Goal: Information Seeking & Learning: Learn about a topic

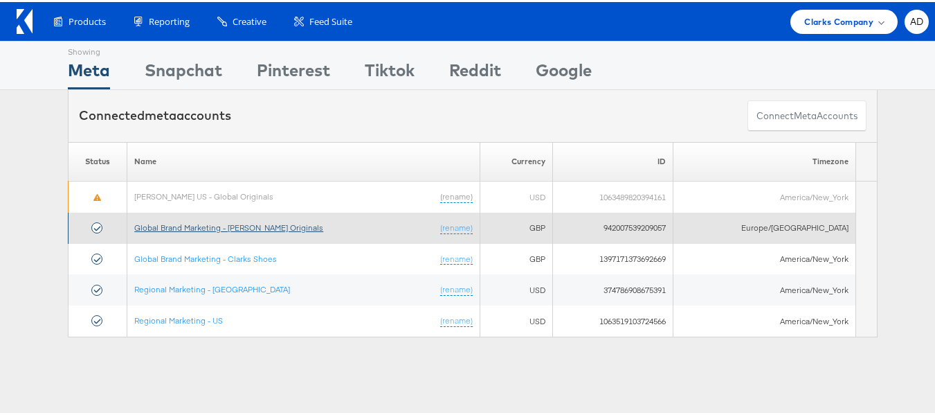
click at [265, 228] on link "Global Brand Marketing - [PERSON_NAME] Originals" at bounding box center [228, 225] width 189 height 10
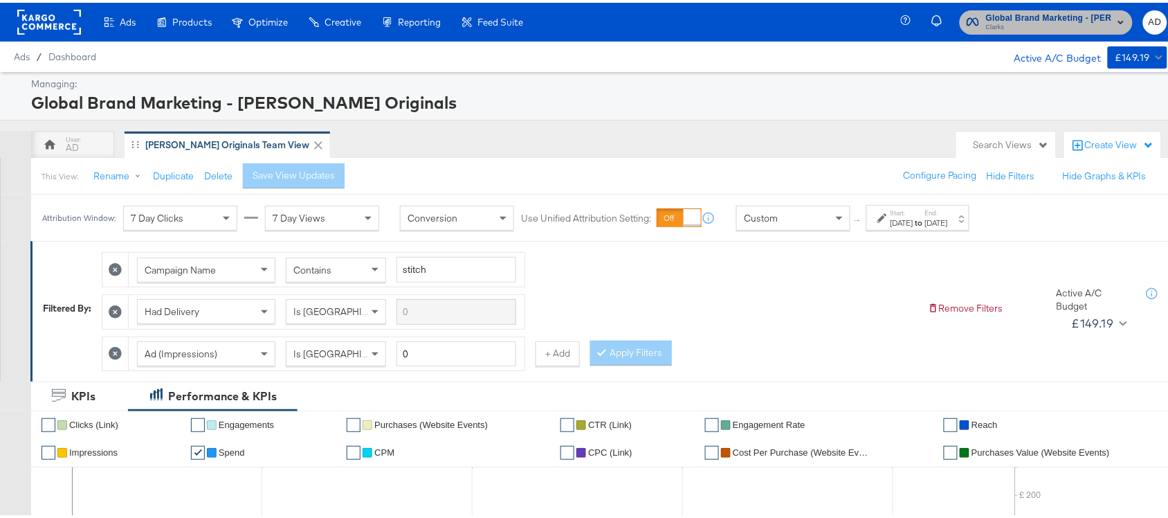
click at [1020, 19] on span "Clarks" at bounding box center [1049, 24] width 126 height 11
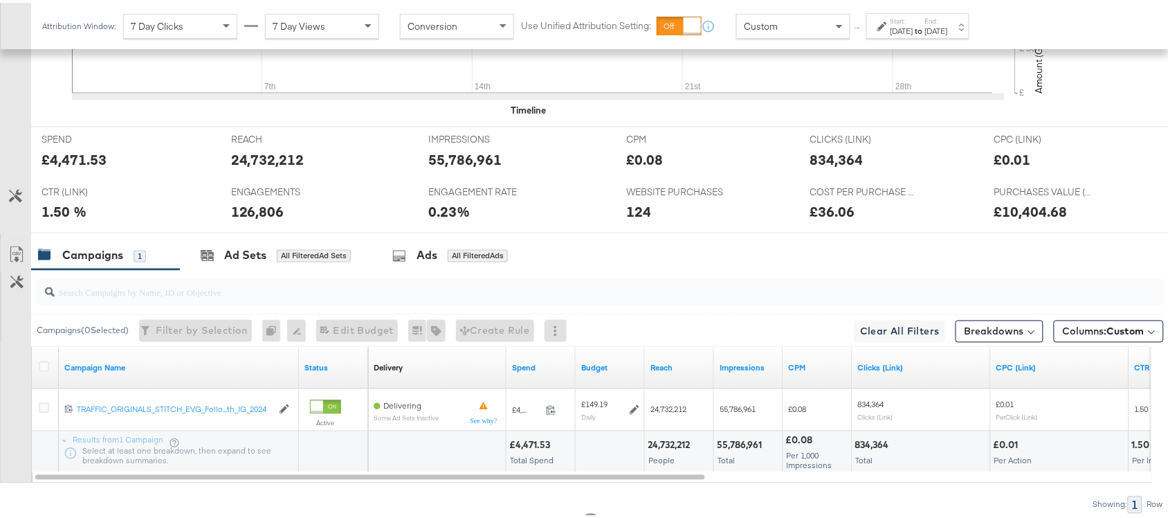
scroll to position [638, 0]
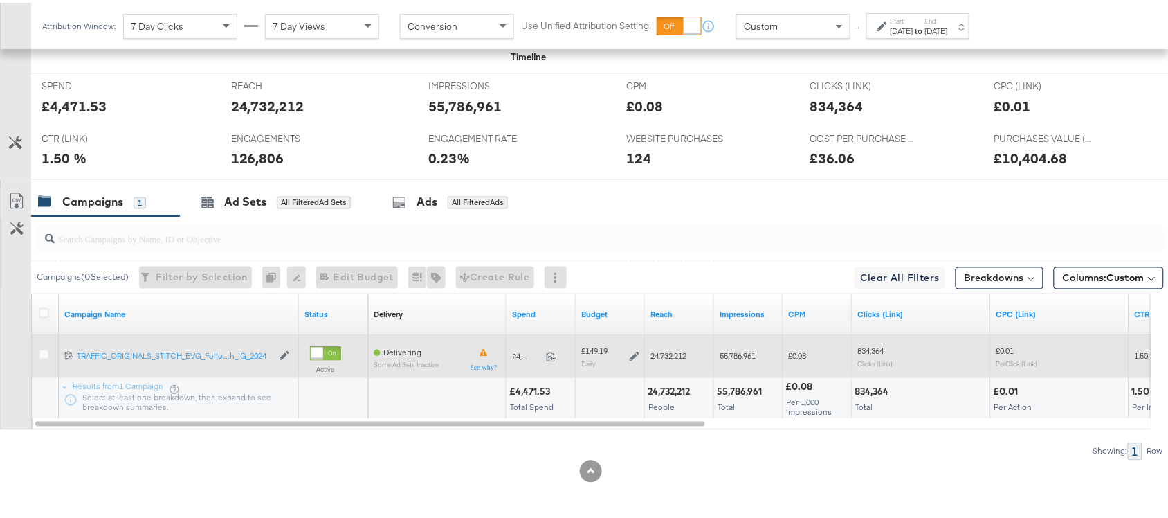
click at [558, 355] on span at bounding box center [556, 356] width 30 height 10
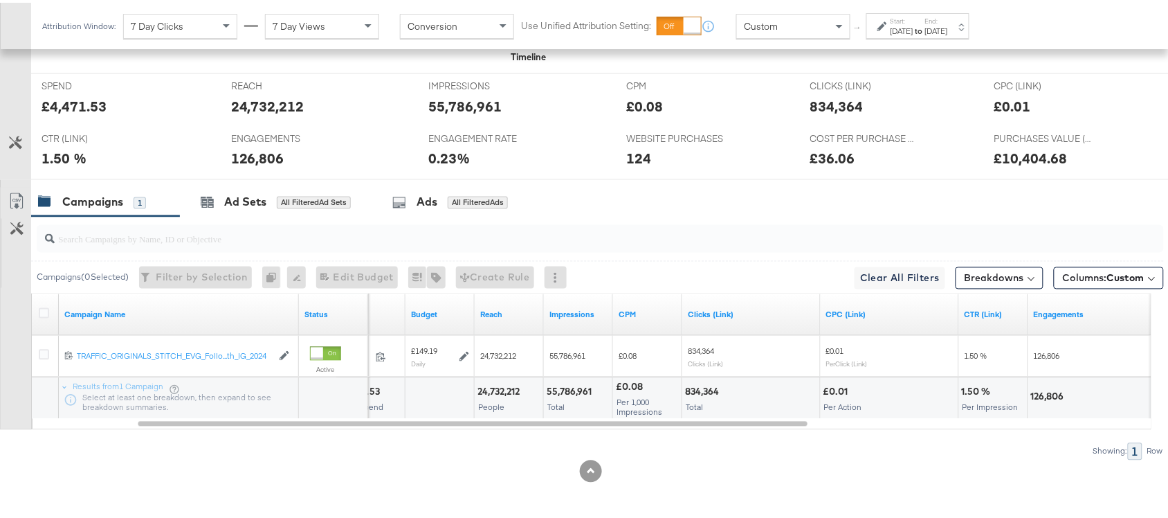
click at [502, 388] on div "24,732,212" at bounding box center [501, 389] width 46 height 13
copy div "24,732,212"
click at [502, 388] on div "24,732,212" at bounding box center [501, 389] width 46 height 13
click at [558, 390] on div "55,786,961" at bounding box center [571, 389] width 49 height 13
copy div "55,786,961"
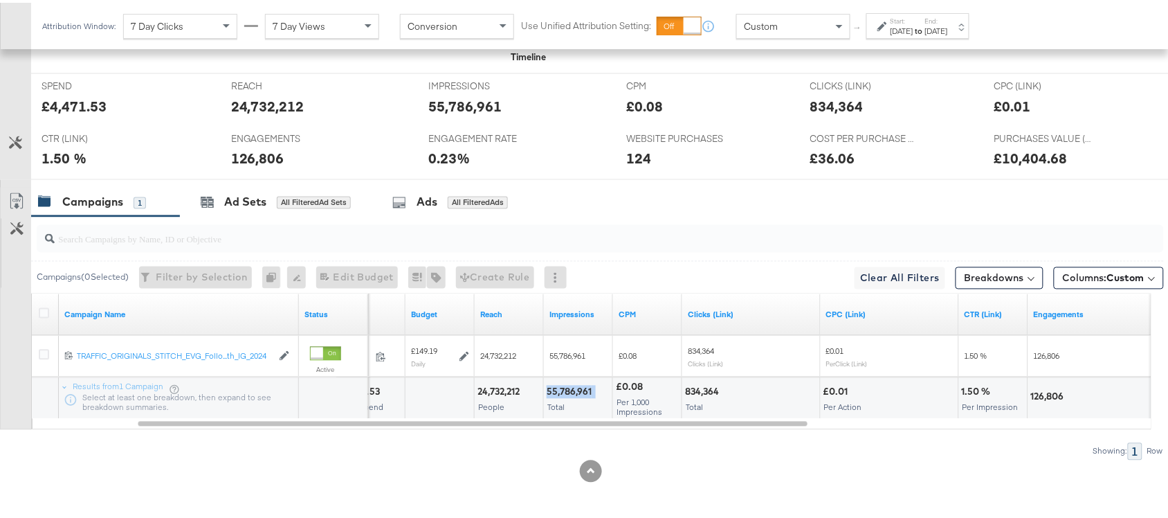
click at [558, 390] on div "55,786,961" at bounding box center [571, 389] width 49 height 13
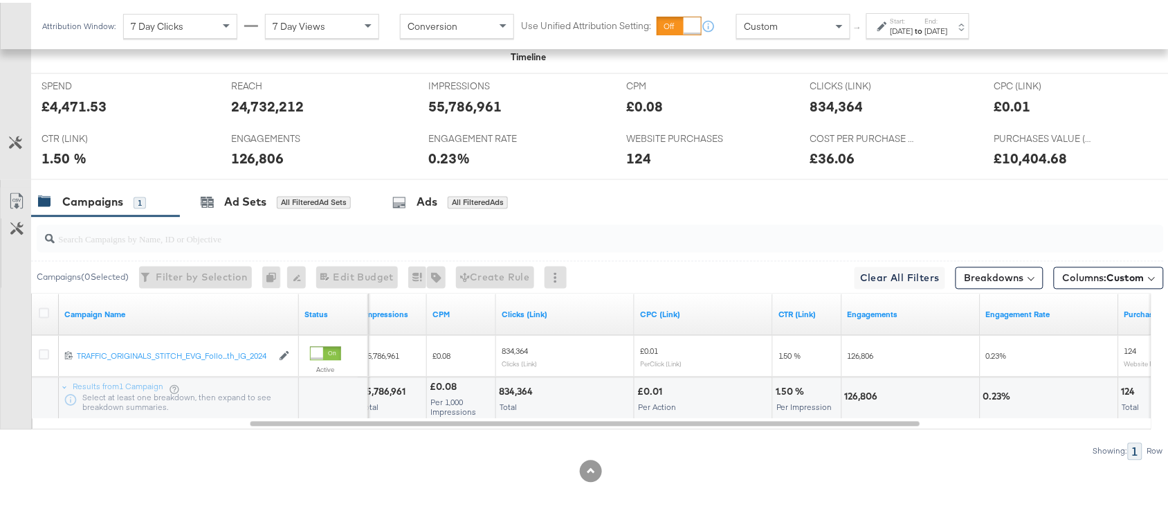
click at [525, 390] on div "834,364" at bounding box center [518, 389] width 38 height 13
copy div "834,364"
click at [525, 390] on div "834,364" at bounding box center [518, 389] width 38 height 13
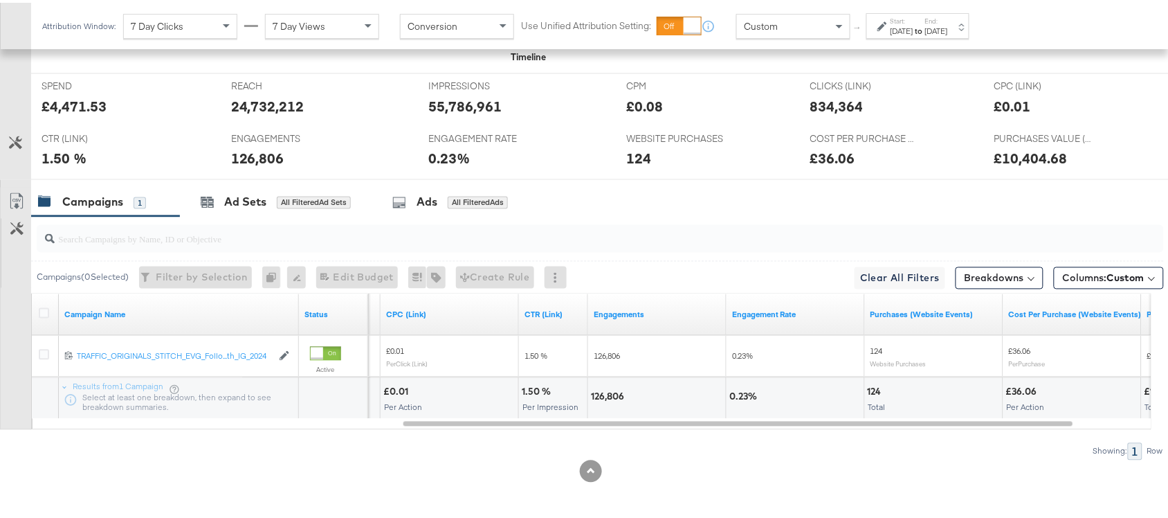
click at [607, 395] on div "126,806" at bounding box center [609, 394] width 37 height 13
copy div "126,806"
click at [607, 395] on div "126,806" at bounding box center [609, 394] width 37 height 13
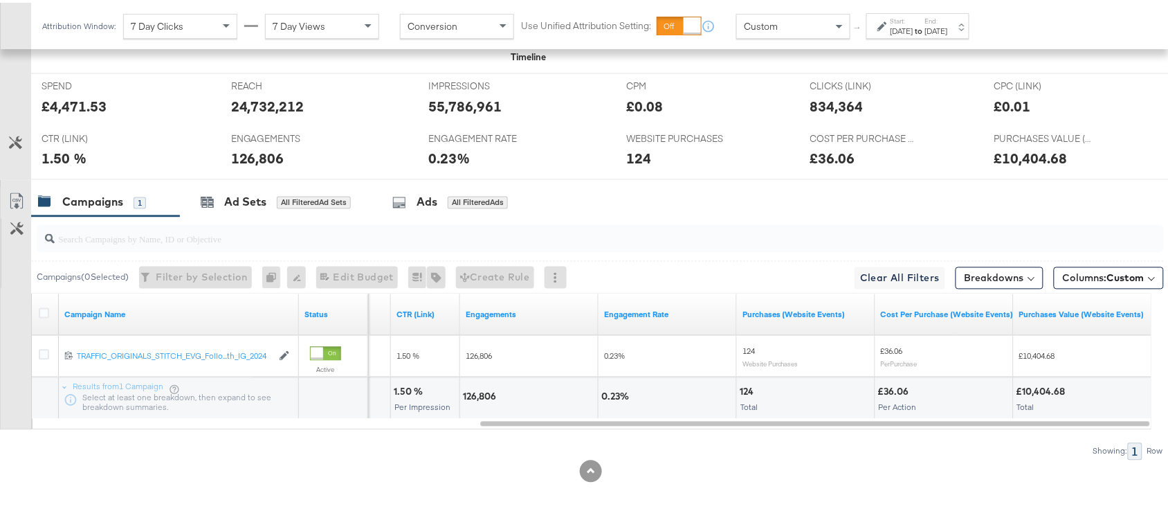
click at [741, 388] on div "124" at bounding box center [749, 389] width 18 height 13
copy div "124"
click at [741, 388] on div "124" at bounding box center [749, 389] width 18 height 13
click at [893, 386] on div "£36.06" at bounding box center [895, 389] width 35 height 13
copy div "36.06"
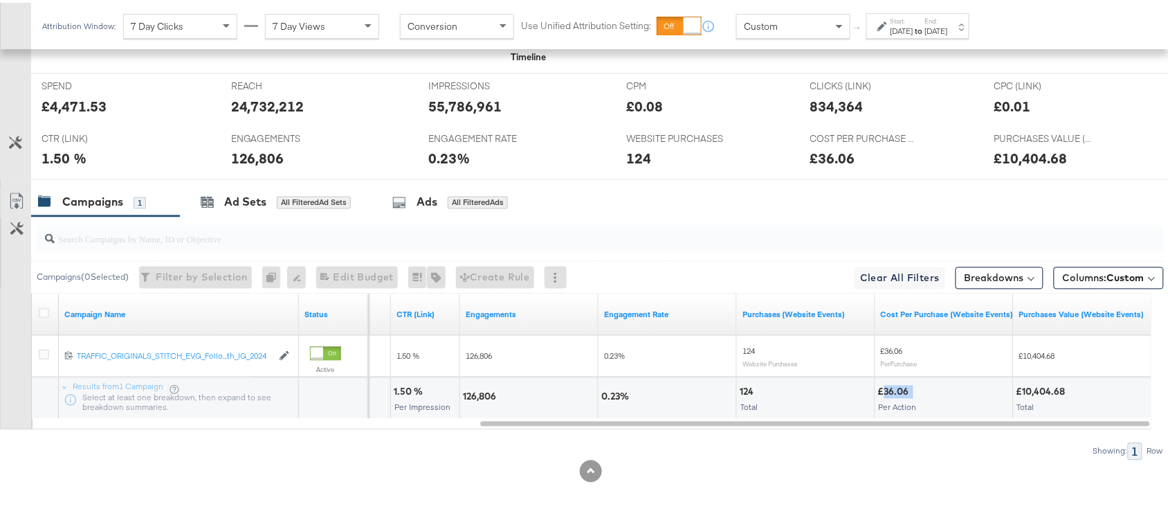
click at [893, 386] on div "£36.06" at bounding box center [895, 389] width 35 height 13
click at [1043, 392] on div "£10,404.68" at bounding box center [1043, 389] width 53 height 13
copy div "10,404.68"
click at [1043, 392] on div "£10,404.68" at bounding box center [1043, 389] width 53 height 13
click at [242, 199] on div "Ad Sets" at bounding box center [245, 200] width 42 height 16
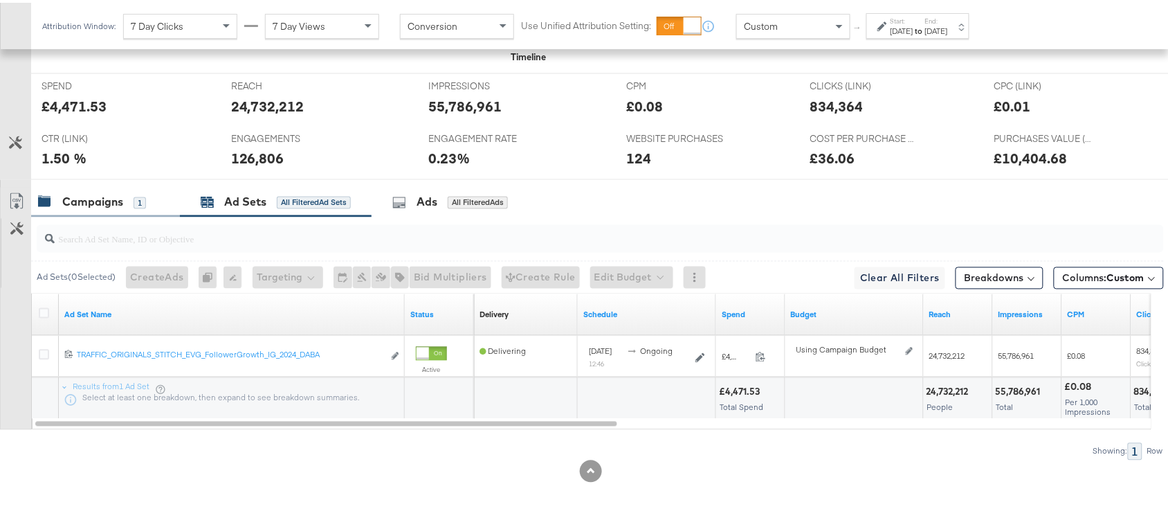
click at [95, 198] on div "Campaigns" at bounding box center [92, 200] width 61 height 16
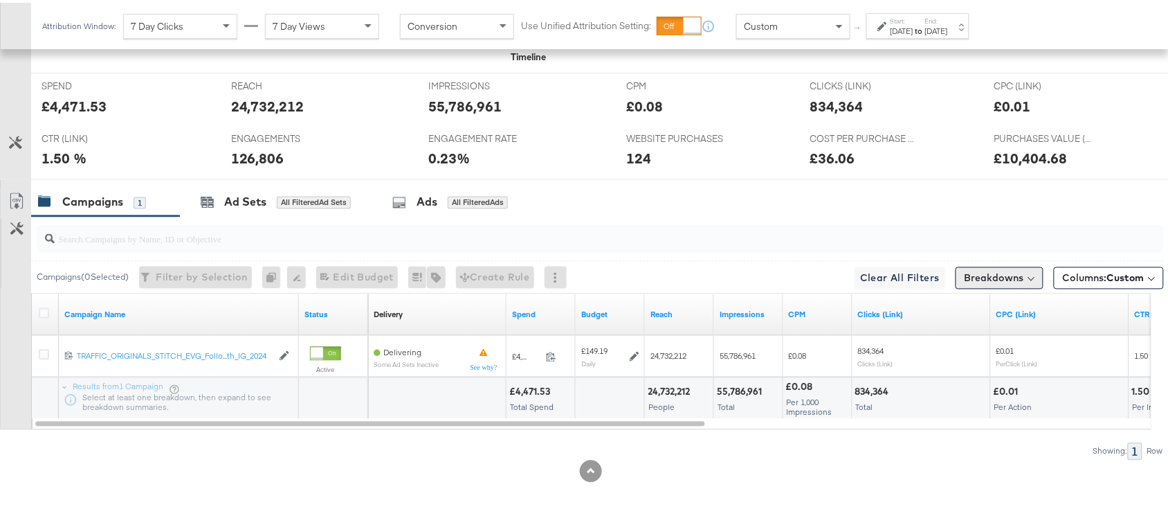
click at [966, 271] on button "Breakdowns" at bounding box center [1000, 275] width 88 height 22
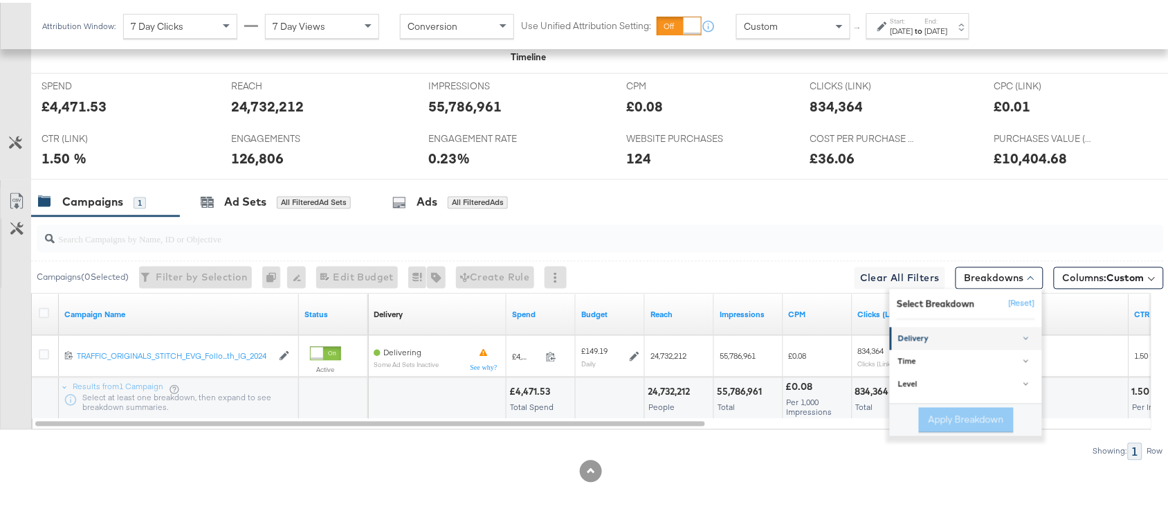
click at [921, 334] on div "Delivery" at bounding box center [967, 336] width 138 height 11
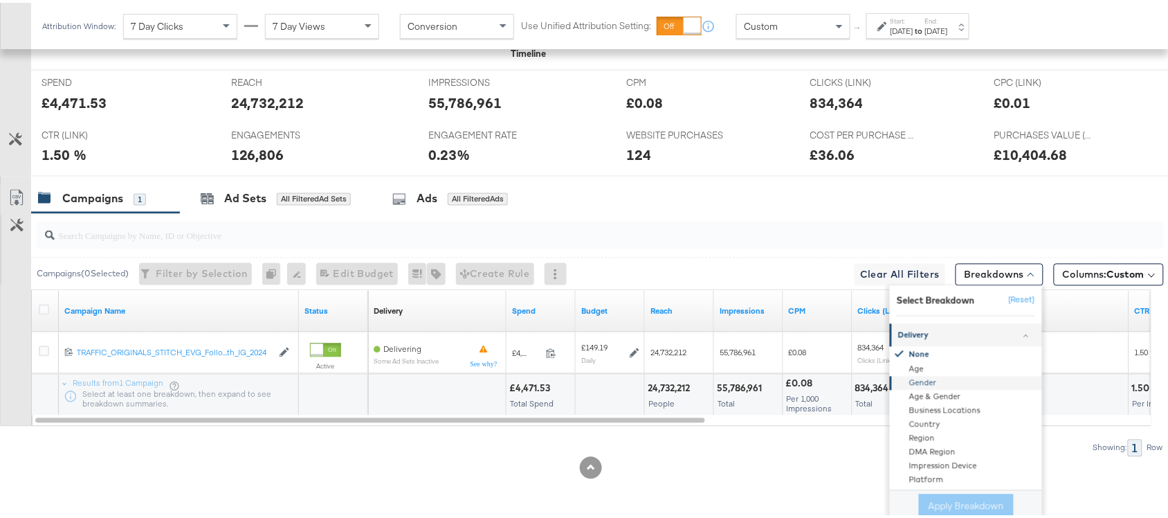
click at [911, 386] on div "Gender" at bounding box center [967, 381] width 150 height 14
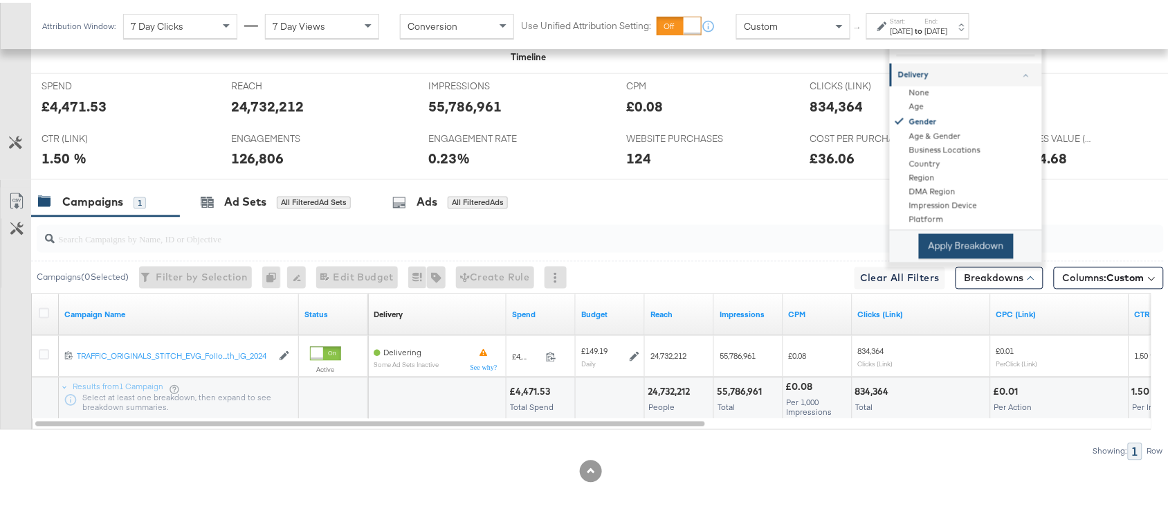
click at [946, 239] on button "Apply Breakdown" at bounding box center [966, 243] width 95 height 25
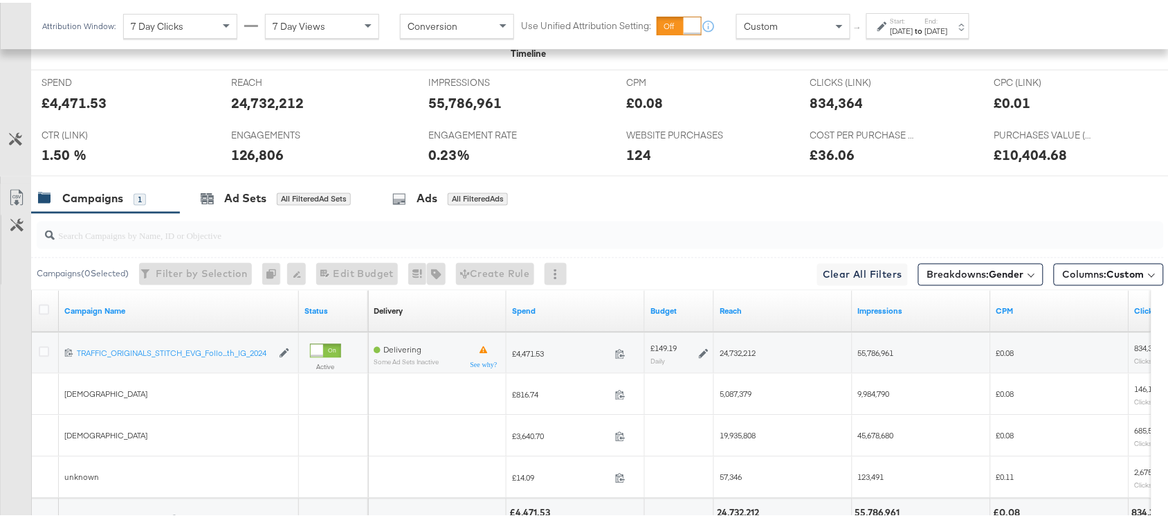
scroll to position [763, 0]
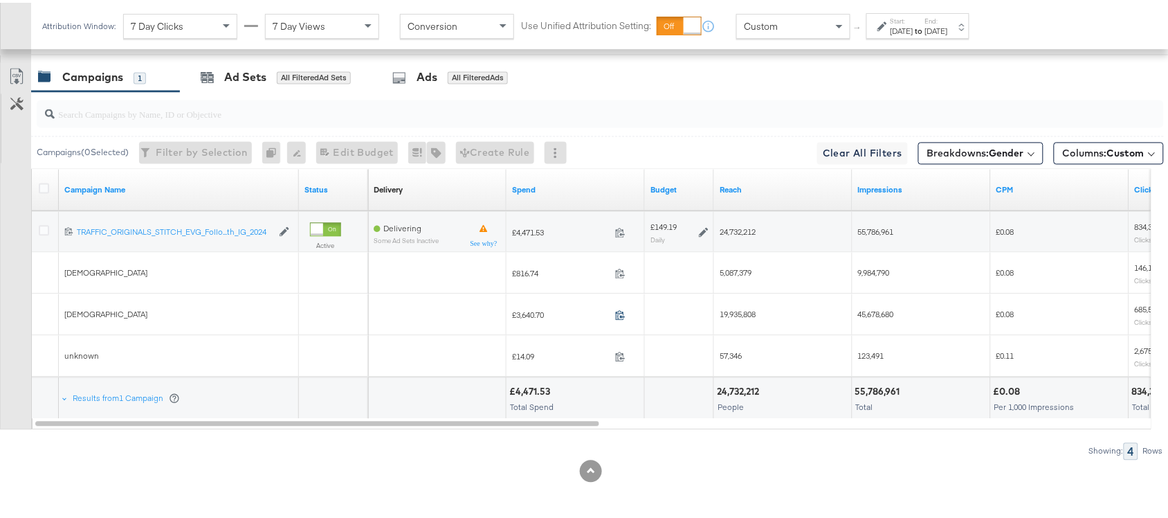
click at [620, 312] on icon at bounding box center [620, 312] width 10 height 10
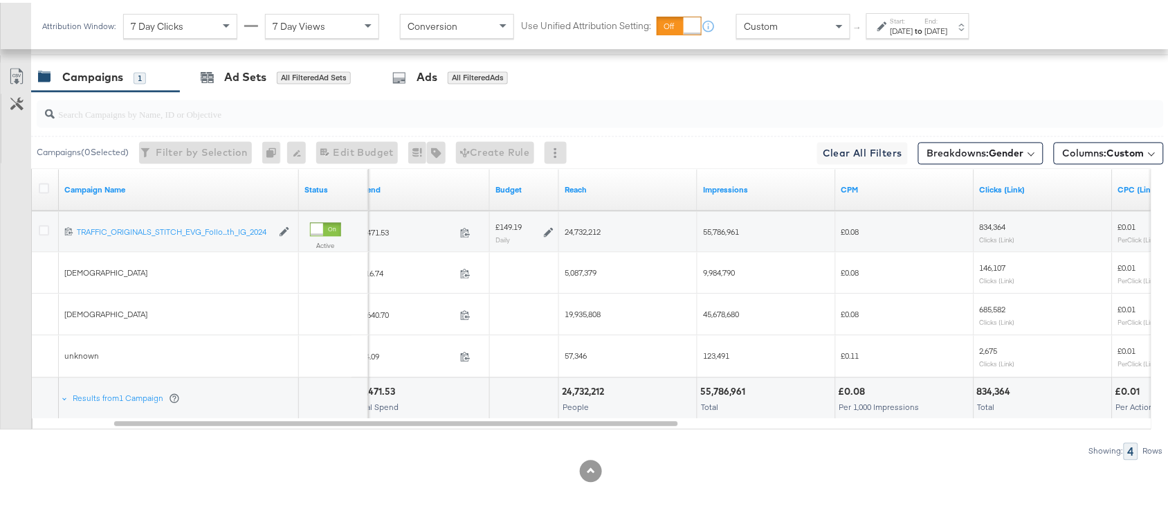
click at [587, 312] on span "19,935,808" at bounding box center [583, 312] width 36 height 10
copy span "19,935,808"
click at [587, 312] on span "19,935,808" at bounding box center [583, 312] width 36 height 10
click at [736, 309] on span "45,678,680" at bounding box center [721, 312] width 36 height 10
copy span "45,678,680"
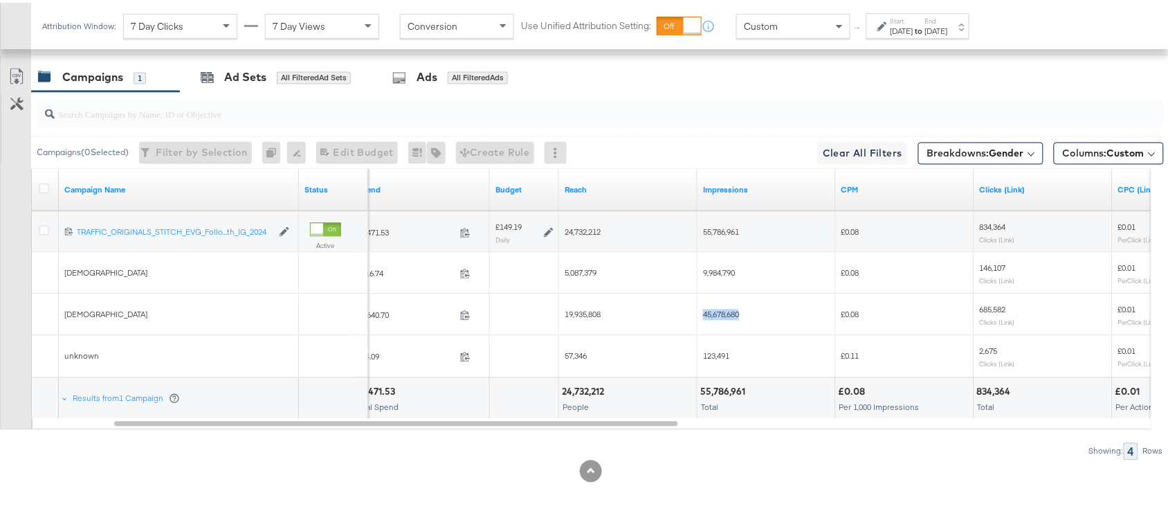
click at [736, 309] on span "45,678,680" at bounding box center [721, 312] width 36 height 10
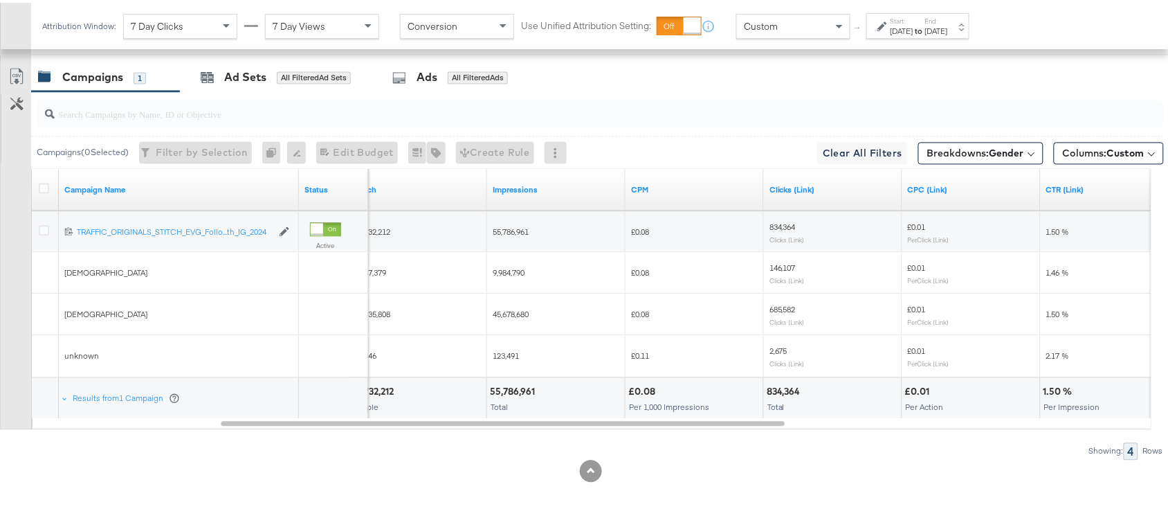
click at [779, 307] on span "685,582" at bounding box center [783, 307] width 26 height 10
copy span "685,582"
click at [779, 307] on span "685,582" at bounding box center [783, 307] width 26 height 10
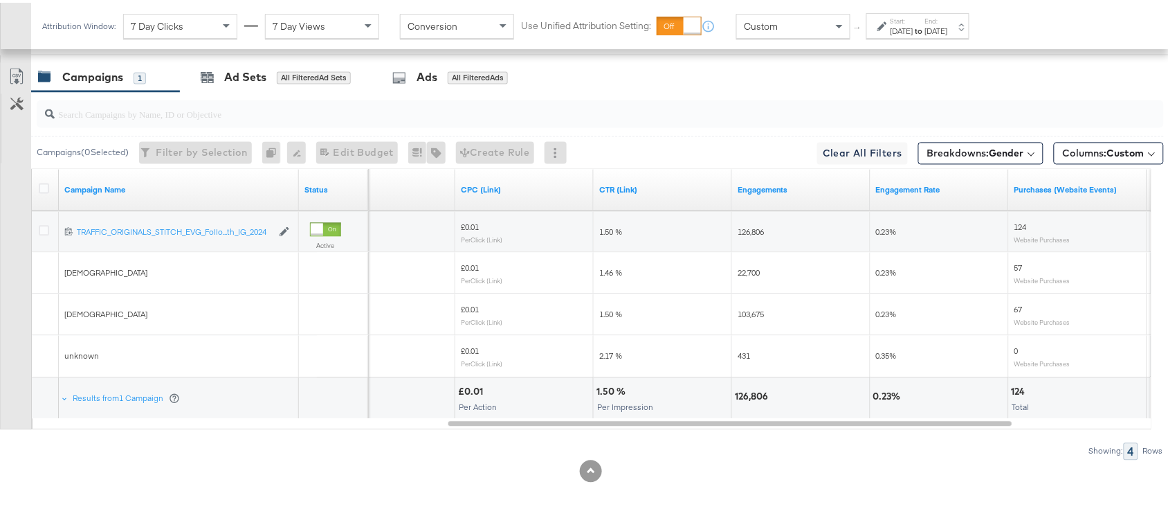
click at [752, 316] on span "103,675" at bounding box center [751, 312] width 26 height 10
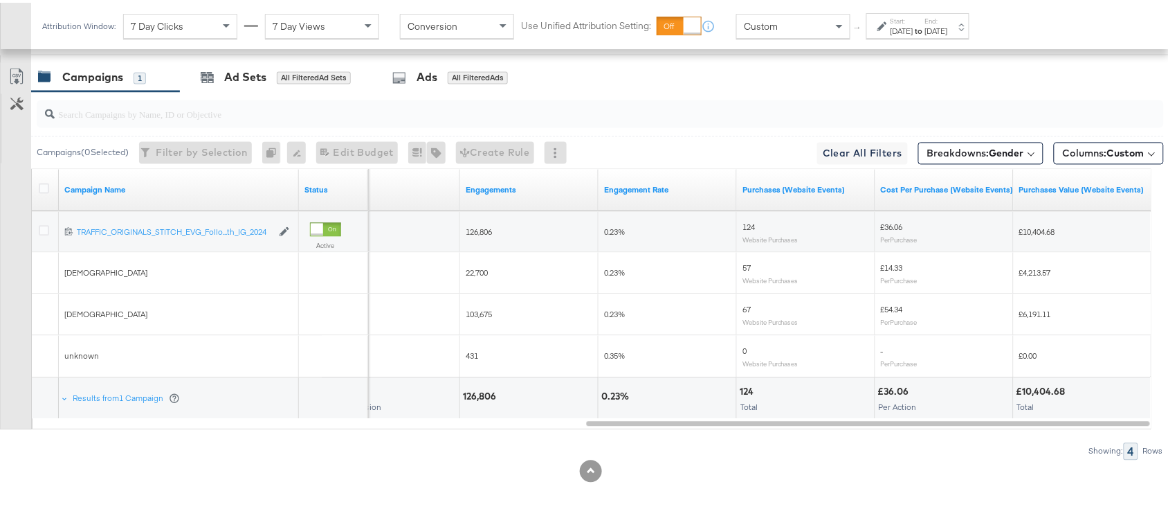
click at [748, 305] on span "67" at bounding box center [747, 307] width 8 height 10
click at [889, 309] on span "£54.34" at bounding box center [892, 307] width 22 height 10
click at [1031, 319] on div "£6,191.11" at bounding box center [1083, 312] width 138 height 22
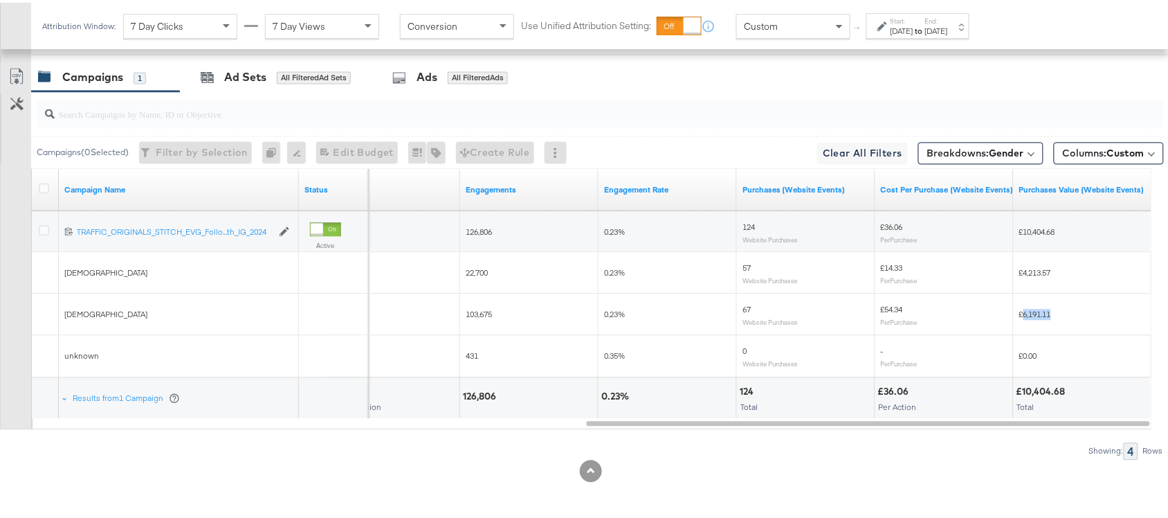
click at [1031, 319] on div "£6,191.11" at bounding box center [1083, 312] width 138 height 22
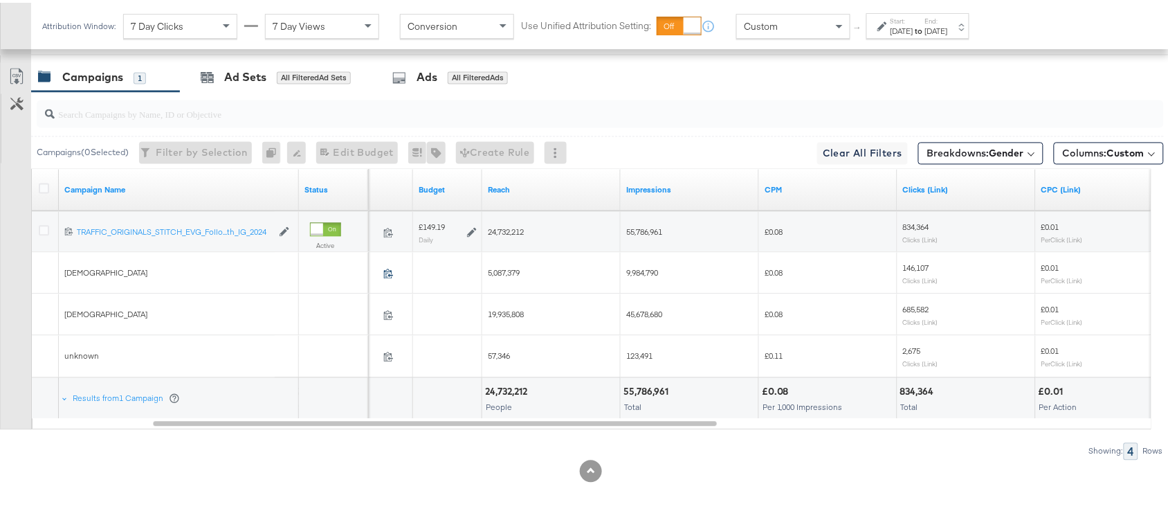
click at [386, 271] on icon at bounding box center [388, 271] width 10 height 10
click at [507, 271] on span "5,087,379" at bounding box center [504, 270] width 32 height 10
click at [644, 270] on span "9,984,790" at bounding box center [642, 270] width 32 height 10
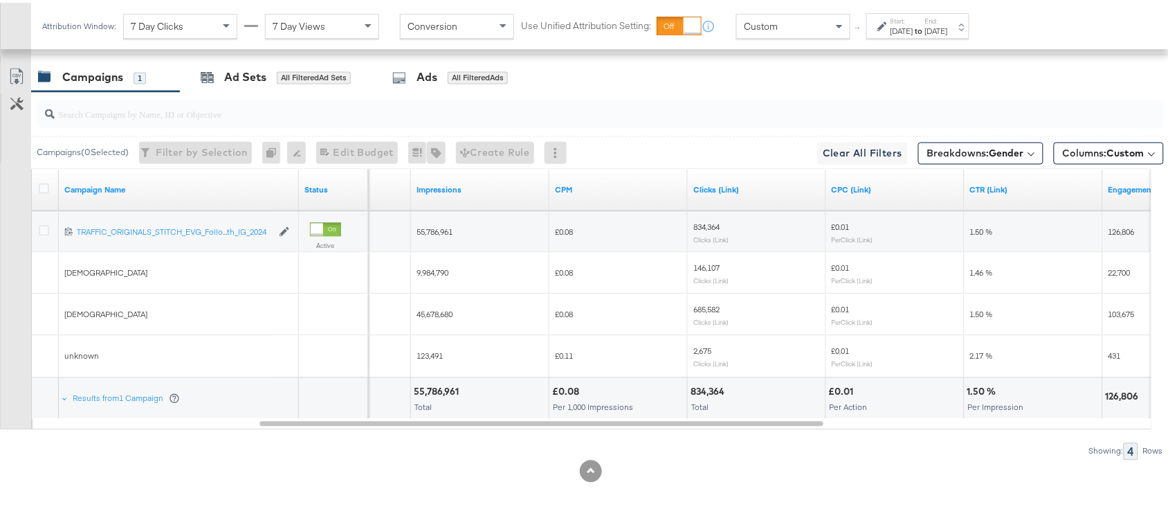
click at [705, 268] on span "146,107" at bounding box center [707, 265] width 26 height 10
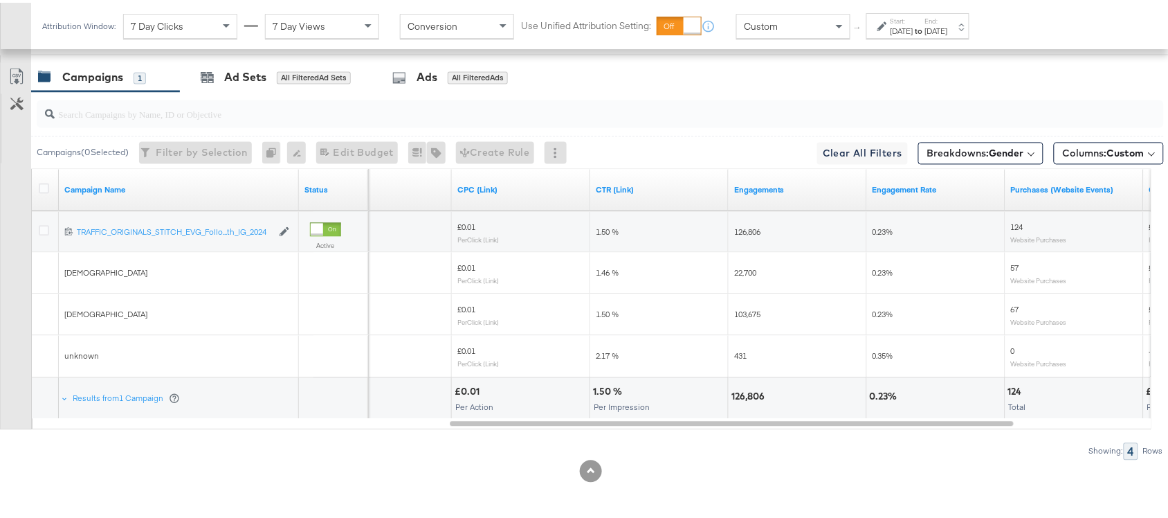
click at [751, 271] on span "22,700" at bounding box center [745, 270] width 22 height 10
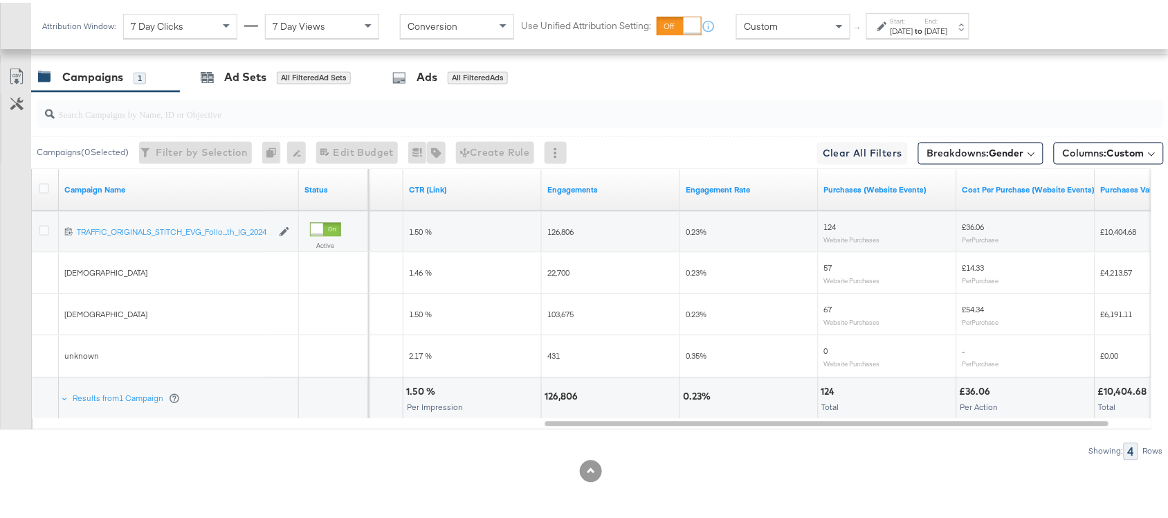
click at [827, 266] on span "57" at bounding box center [828, 265] width 8 height 10
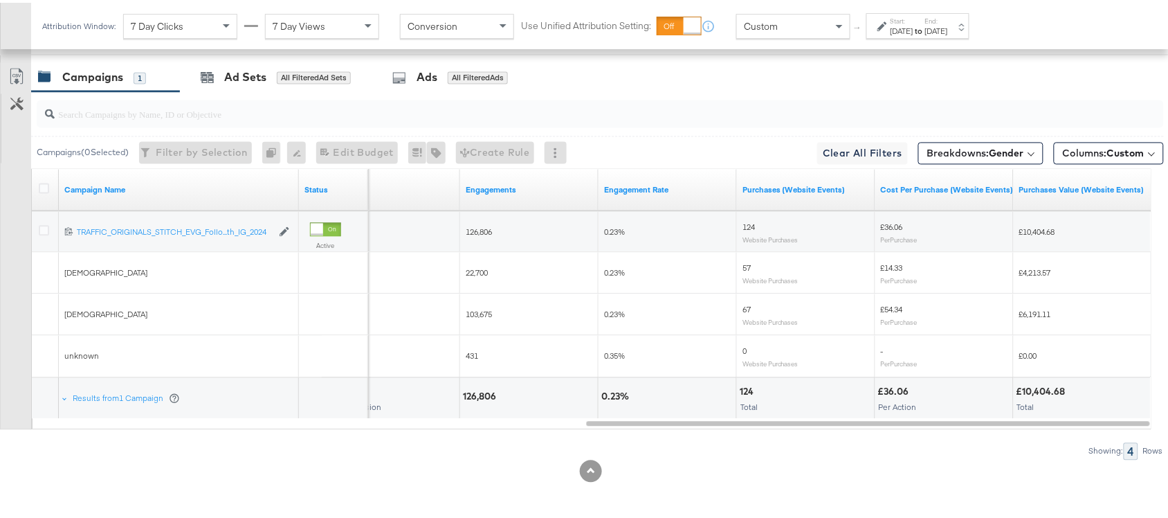
click at [890, 267] on span "£14.33" at bounding box center [892, 265] width 22 height 10
click at [1035, 271] on span "£4,213.57" at bounding box center [1036, 270] width 32 height 10
click at [969, 161] on button "Breakdowns: Gender" at bounding box center [980, 151] width 125 height 22
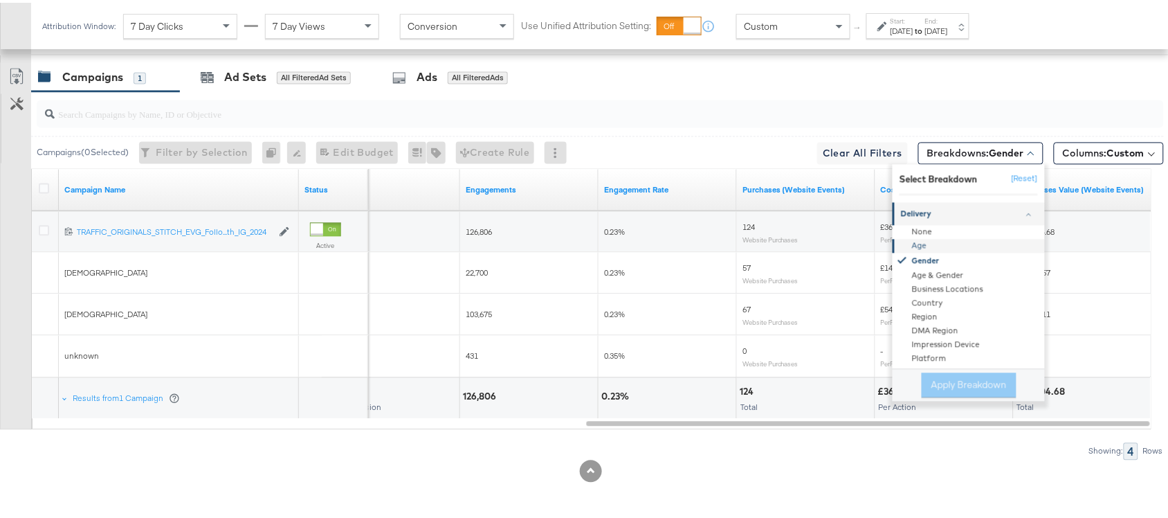
click at [908, 244] on div "Age" at bounding box center [970, 244] width 150 height 14
click at [947, 391] on button "Apply Breakdown" at bounding box center [969, 382] width 95 height 25
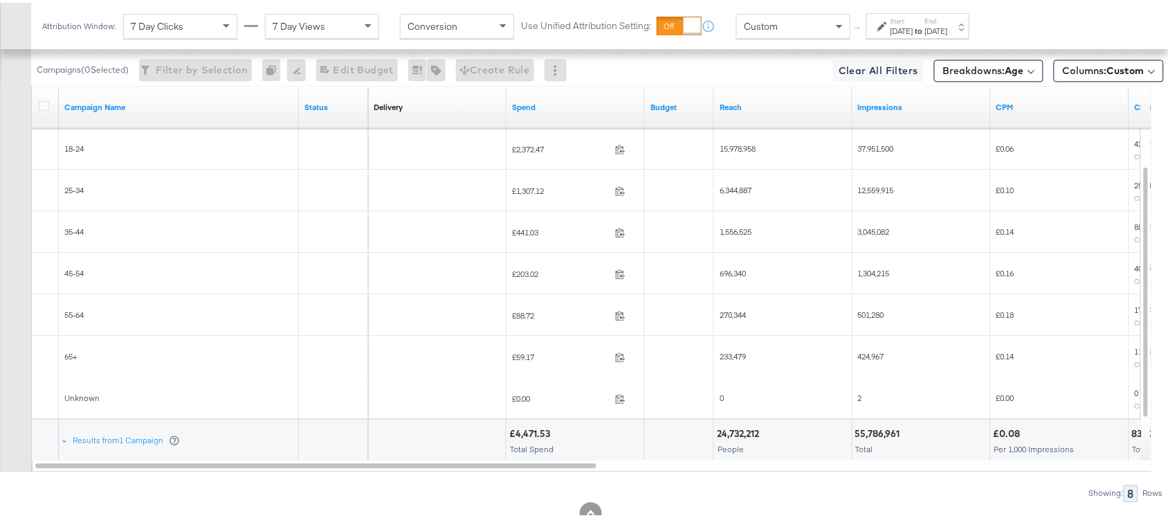
scroll to position [846, 0]
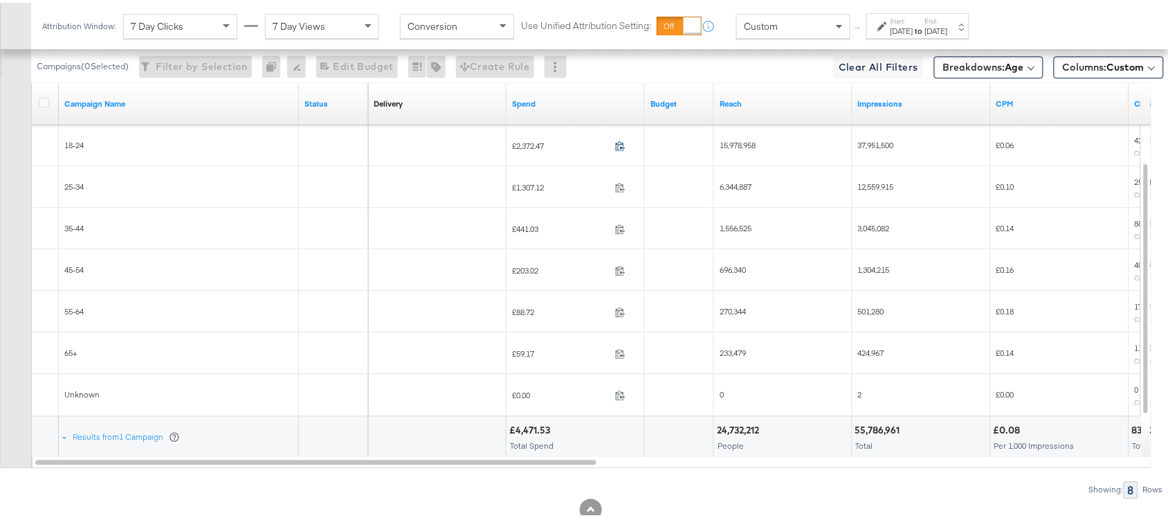
click at [615, 147] on span at bounding box center [625, 145] width 30 height 10
click at [623, 147] on icon at bounding box center [620, 143] width 10 height 10
click at [617, 188] on icon at bounding box center [620, 184] width 10 height 10
click at [617, 225] on icon at bounding box center [620, 226] width 10 height 10
click at [618, 278] on div "£203.02 203.017718" at bounding box center [576, 267] width 138 height 21
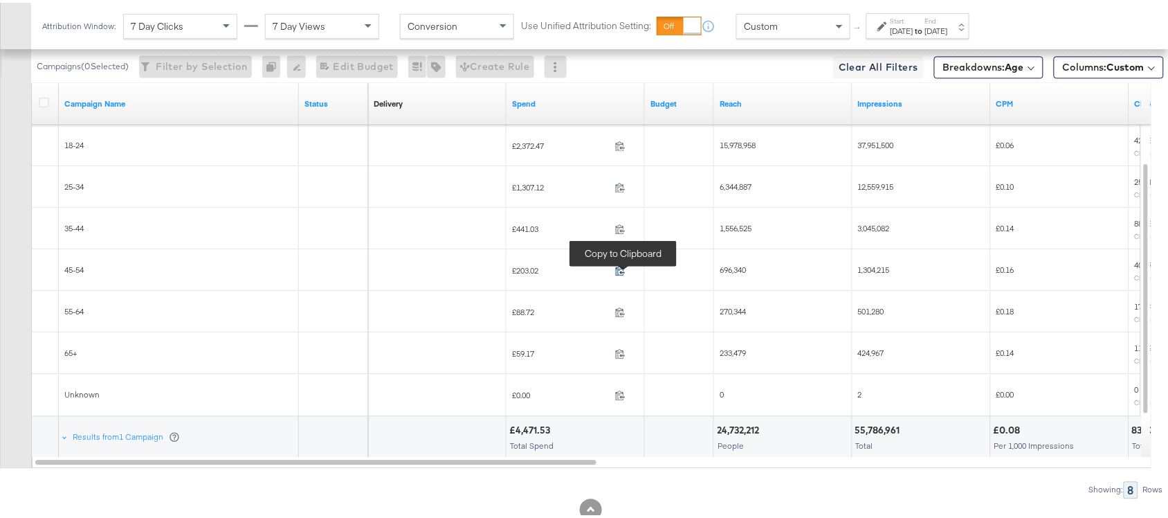
click at [619, 272] on icon at bounding box center [620, 267] width 10 height 10
click at [620, 313] on icon at bounding box center [620, 309] width 10 height 10
click at [620, 353] on icon at bounding box center [620, 350] width 10 height 10
click at [730, 145] on span "15,978,958" at bounding box center [738, 142] width 36 height 10
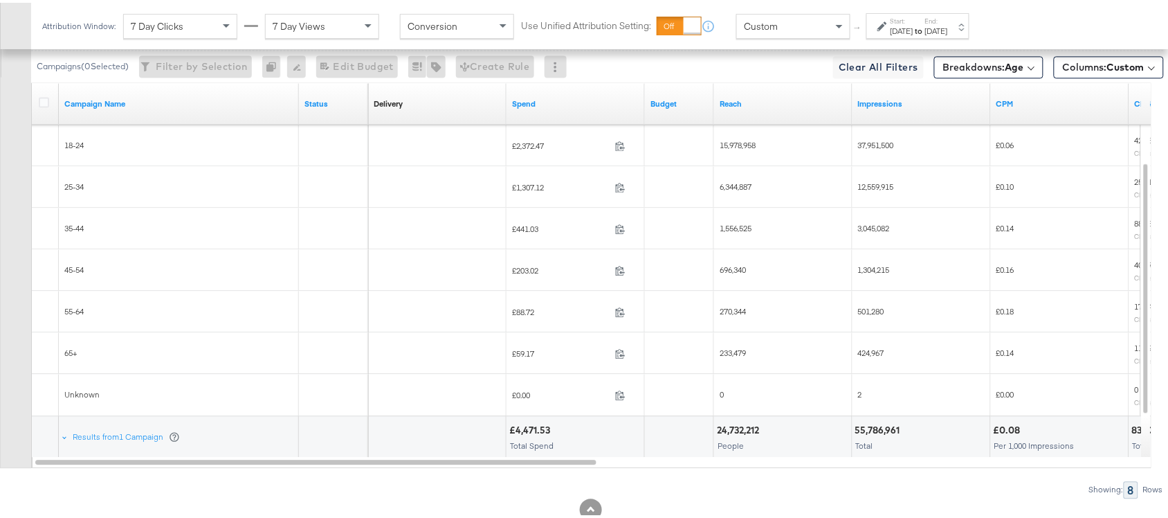
click at [729, 181] on span "6,344,887" at bounding box center [736, 184] width 32 height 10
click at [732, 222] on div "1,556,525" at bounding box center [783, 226] width 138 height 22
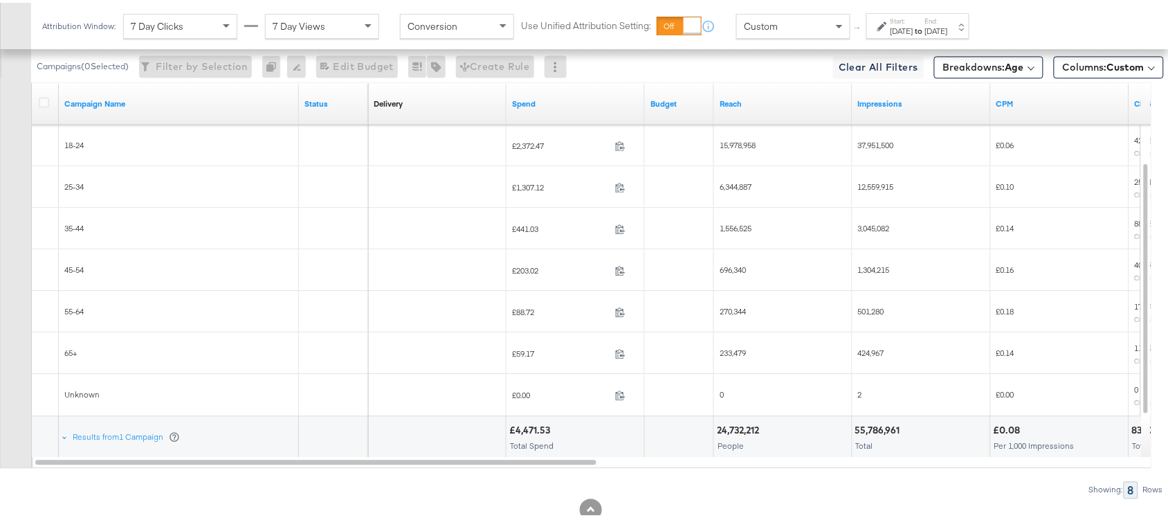
click at [736, 272] on span "696,340" at bounding box center [733, 267] width 26 height 10
click at [730, 314] on span "270,344" at bounding box center [733, 308] width 26 height 10
click at [729, 354] on span "233,479" at bounding box center [733, 350] width 26 height 10
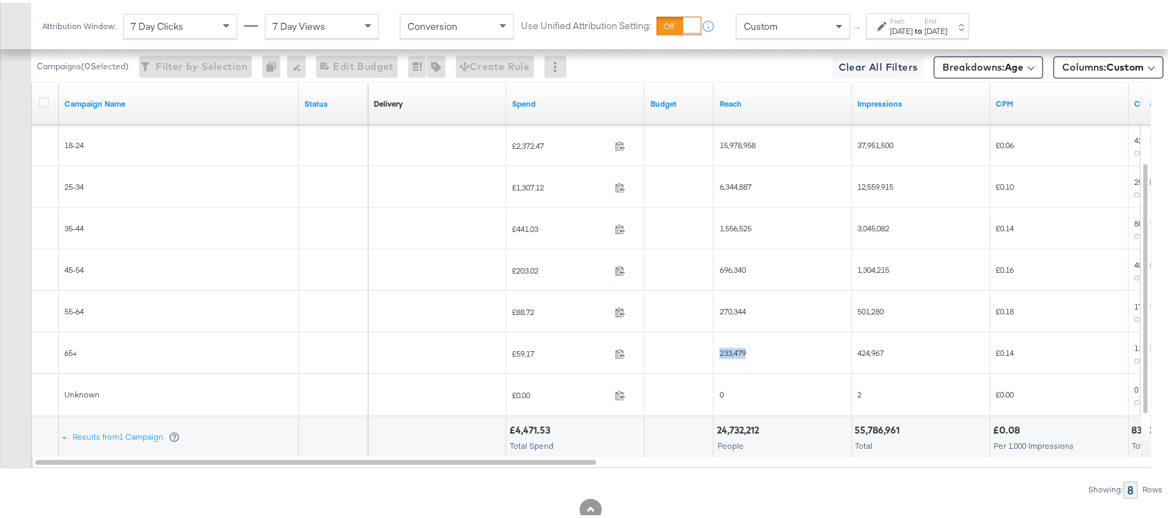
click at [729, 354] on span "233,479" at bounding box center [733, 350] width 26 height 10
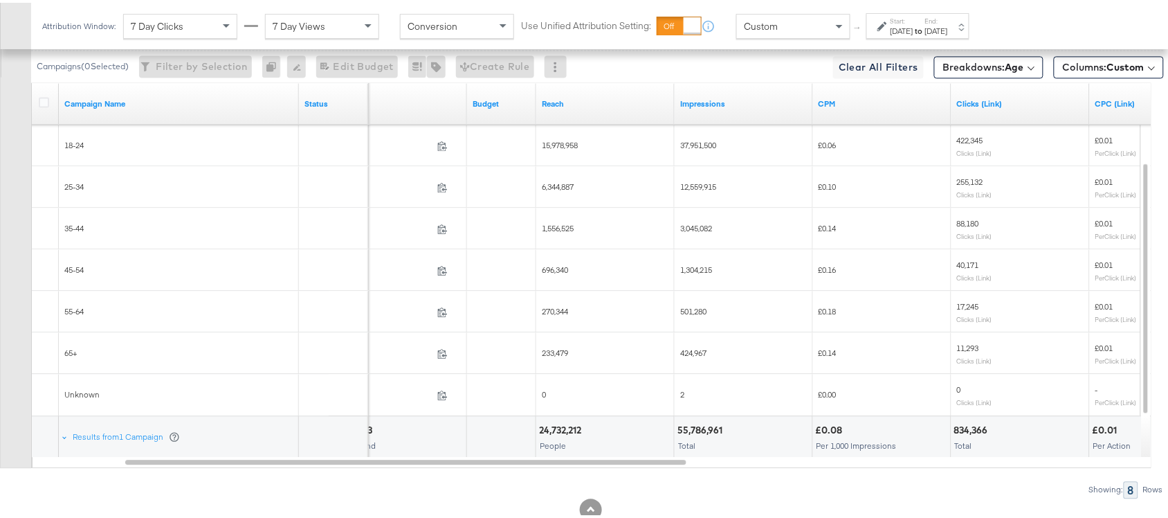
click at [694, 144] on span "37,951,500" at bounding box center [698, 142] width 36 height 10
click at [700, 189] on span "12,559,915" at bounding box center [698, 184] width 36 height 10
click at [698, 230] on span "3,045,082" at bounding box center [696, 225] width 32 height 10
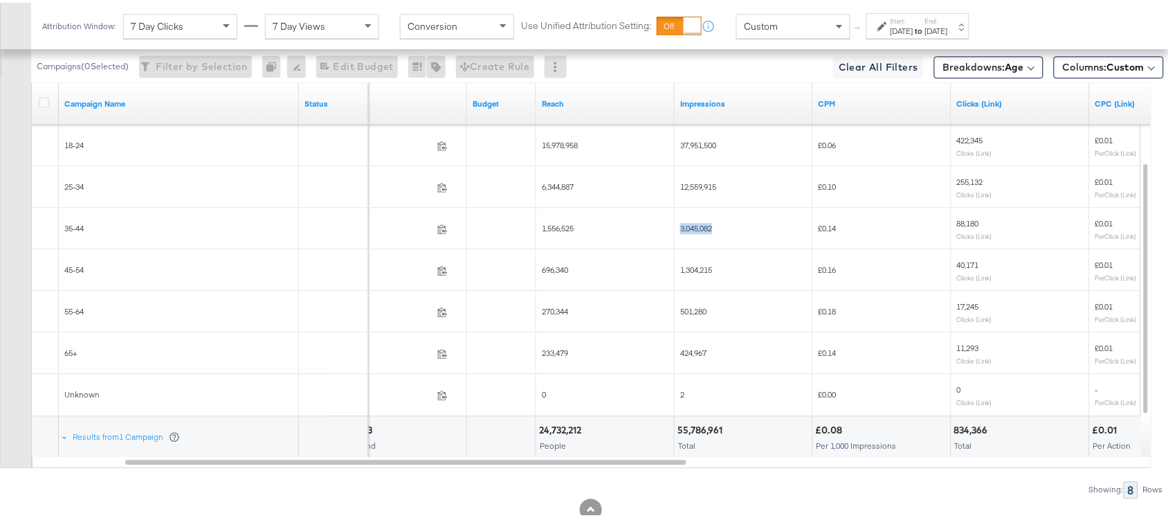
click at [698, 230] on span "3,045,082" at bounding box center [696, 225] width 32 height 10
click at [685, 272] on span "1,304,215" at bounding box center [696, 267] width 32 height 10
click at [694, 308] on span "501,280" at bounding box center [693, 308] width 26 height 10
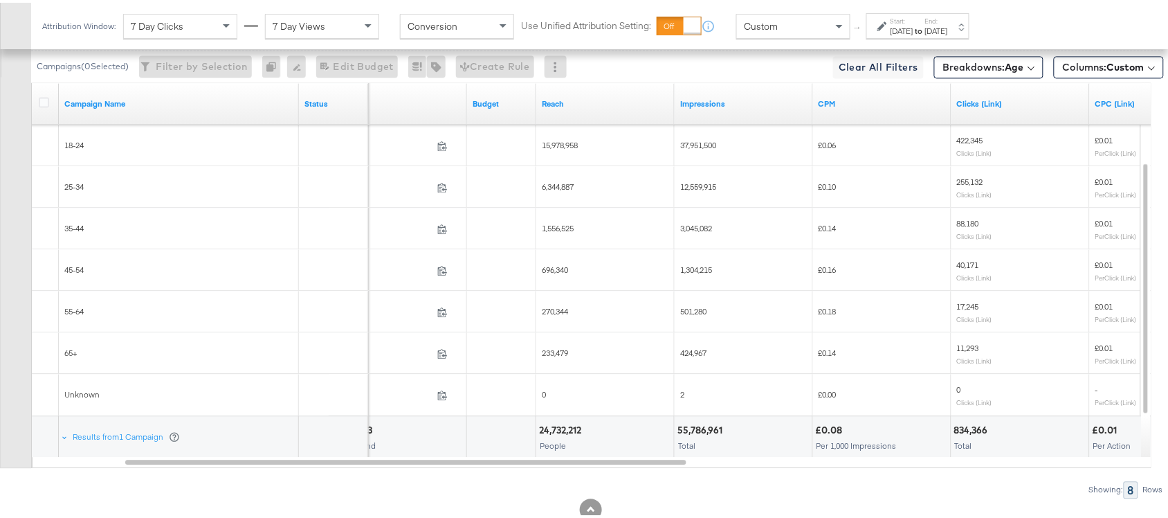
click at [686, 354] on span "424,967" at bounding box center [693, 350] width 26 height 10
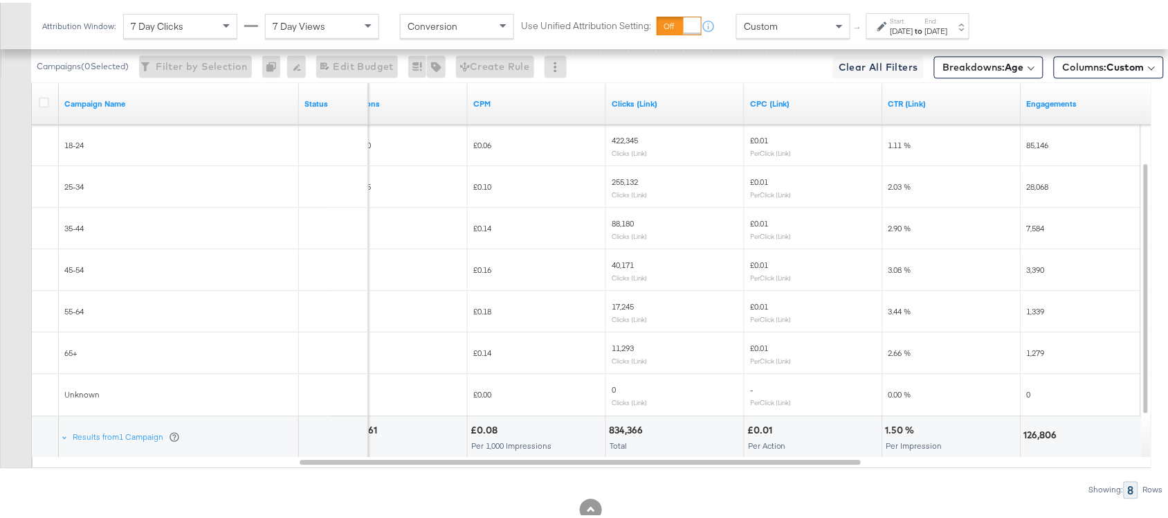
click at [617, 141] on span "422,345" at bounding box center [625, 137] width 26 height 10
click at [617, 180] on span "255,132" at bounding box center [625, 179] width 26 height 10
click at [621, 225] on span "88,180" at bounding box center [623, 220] width 22 height 10
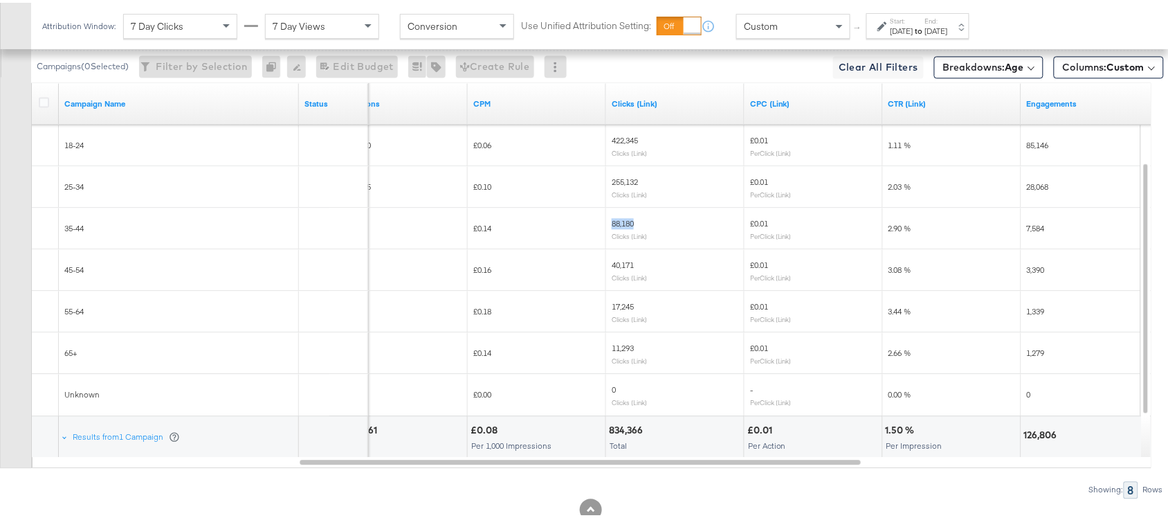
click at [621, 225] on span "88,180" at bounding box center [623, 220] width 22 height 10
click at [619, 271] on div "40,171 Clicks (Link)" at bounding box center [675, 267] width 127 height 21
click at [610, 309] on div "17,245 Clicks (Link)" at bounding box center [675, 309] width 138 height 33
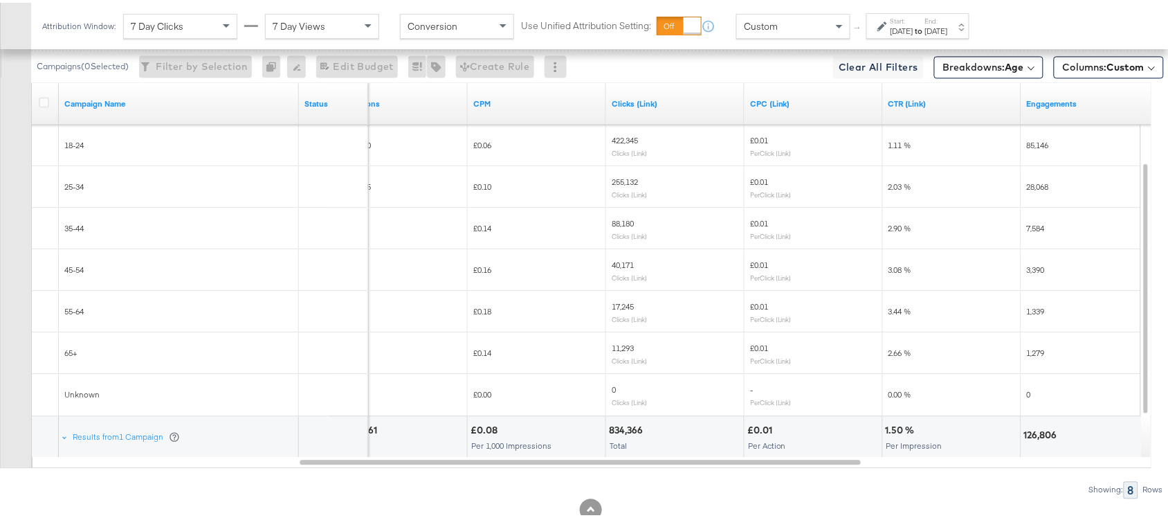
click at [622, 343] on span "11,293" at bounding box center [623, 345] width 22 height 10
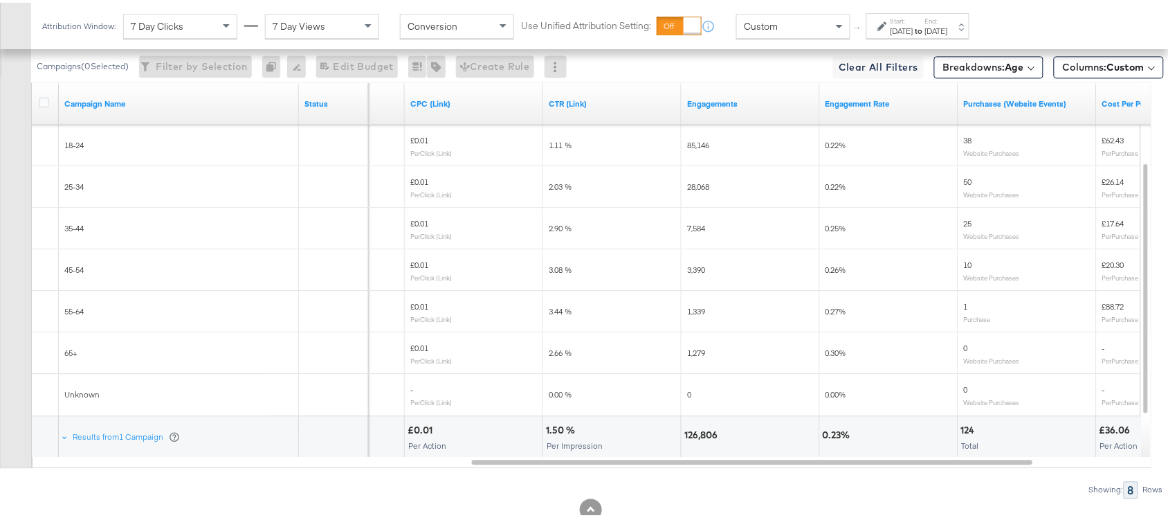
click at [699, 147] on span "85,146" at bounding box center [698, 142] width 22 height 10
click at [691, 184] on span "28,068" at bounding box center [698, 184] width 22 height 10
click at [694, 226] on span "7,584" at bounding box center [696, 225] width 18 height 10
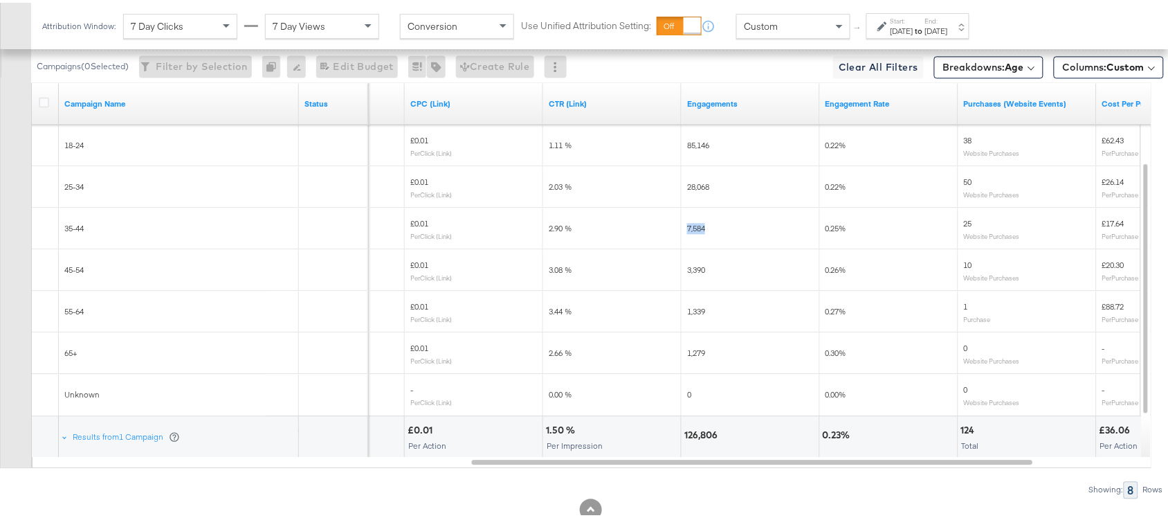
click at [694, 226] on span "7,584" at bounding box center [696, 225] width 18 height 10
click at [694, 272] on span "3,390" at bounding box center [696, 267] width 18 height 10
click at [692, 320] on div "1,339" at bounding box center [751, 309] width 138 height 22
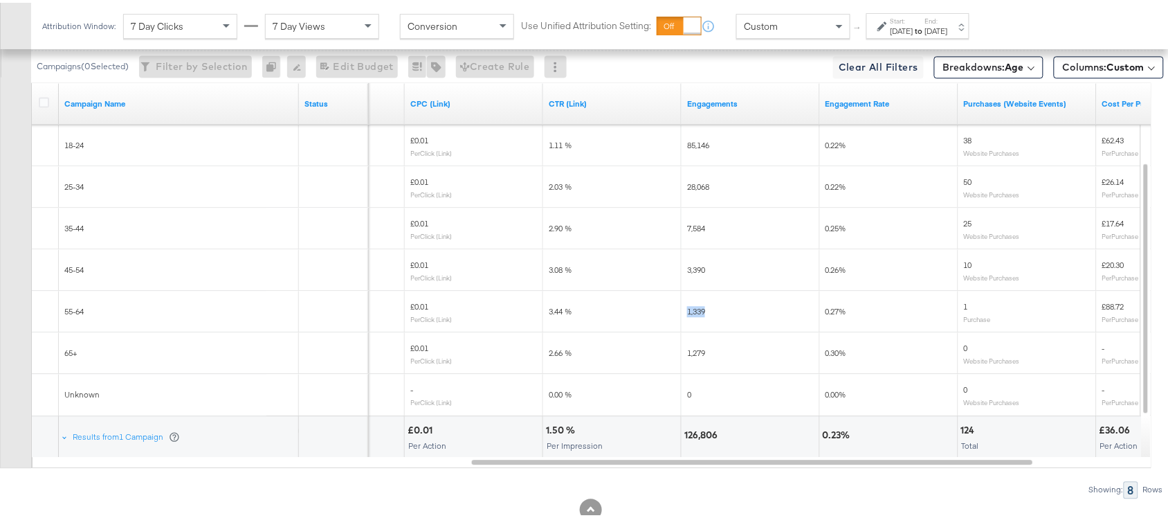
click at [692, 320] on div "1,339" at bounding box center [751, 309] width 138 height 22
click at [697, 355] on span "1,279" at bounding box center [696, 350] width 18 height 10
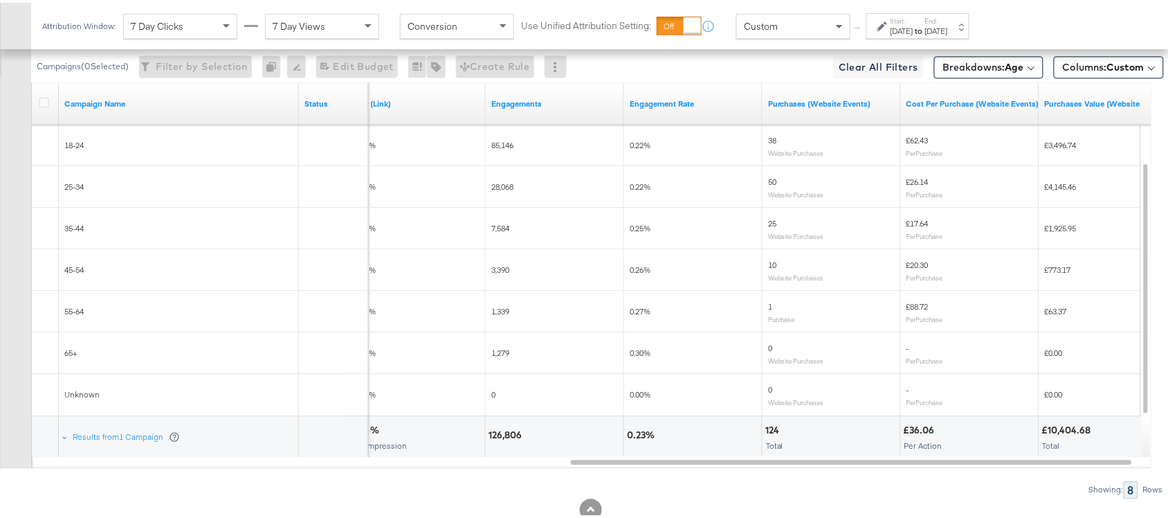
click at [774, 142] on span "38" at bounding box center [772, 137] width 8 height 10
click at [769, 180] on span "50" at bounding box center [772, 179] width 8 height 10
click at [773, 220] on span "25" at bounding box center [772, 220] width 8 height 10
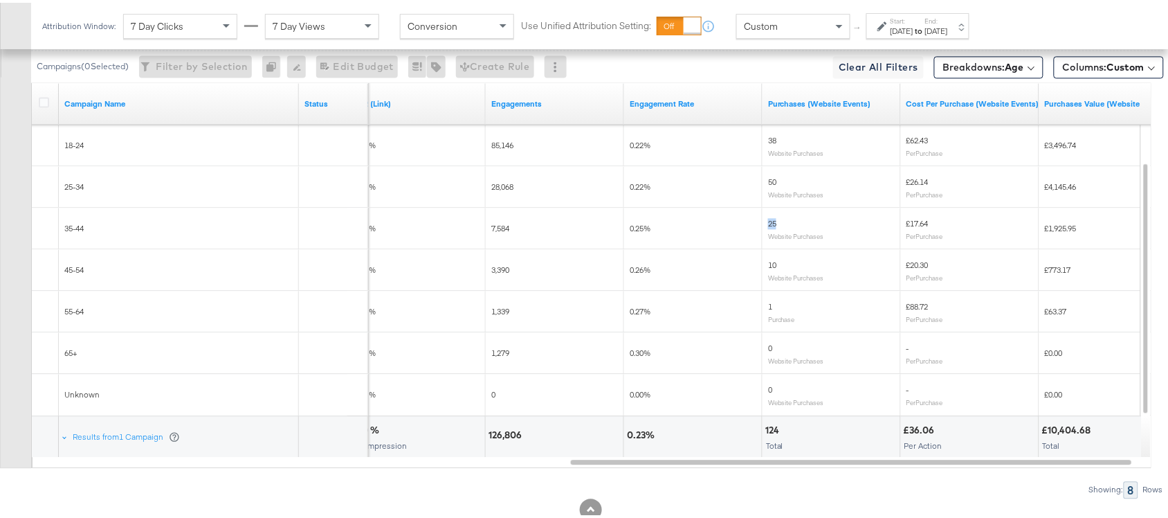
click at [773, 220] on span "25" at bounding box center [772, 220] width 8 height 10
click at [769, 267] on span "10" at bounding box center [772, 262] width 8 height 10
click at [769, 309] on span "1" at bounding box center [770, 303] width 4 height 10
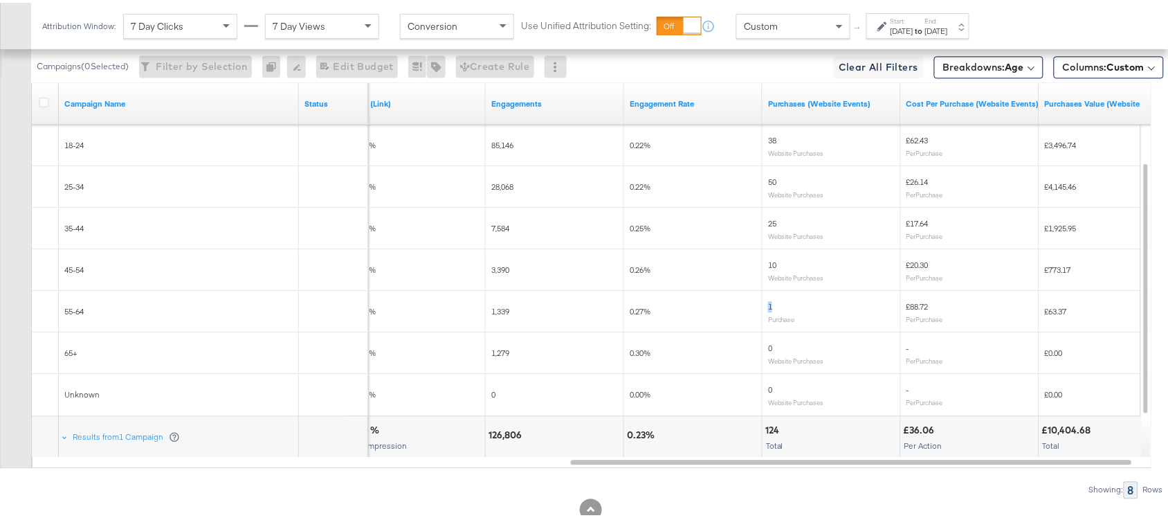
click at [769, 309] on span "1" at bounding box center [770, 303] width 4 height 10
click at [772, 355] on div "0 Website Purchases" at bounding box center [831, 350] width 127 height 21
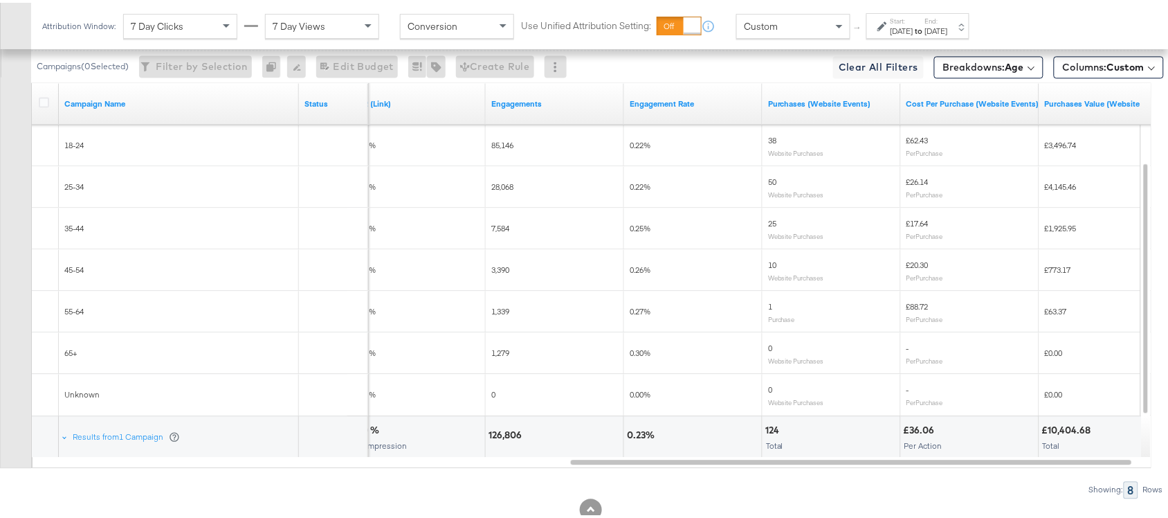
click at [774, 351] on div "0 Website Purchases" at bounding box center [831, 350] width 127 height 21
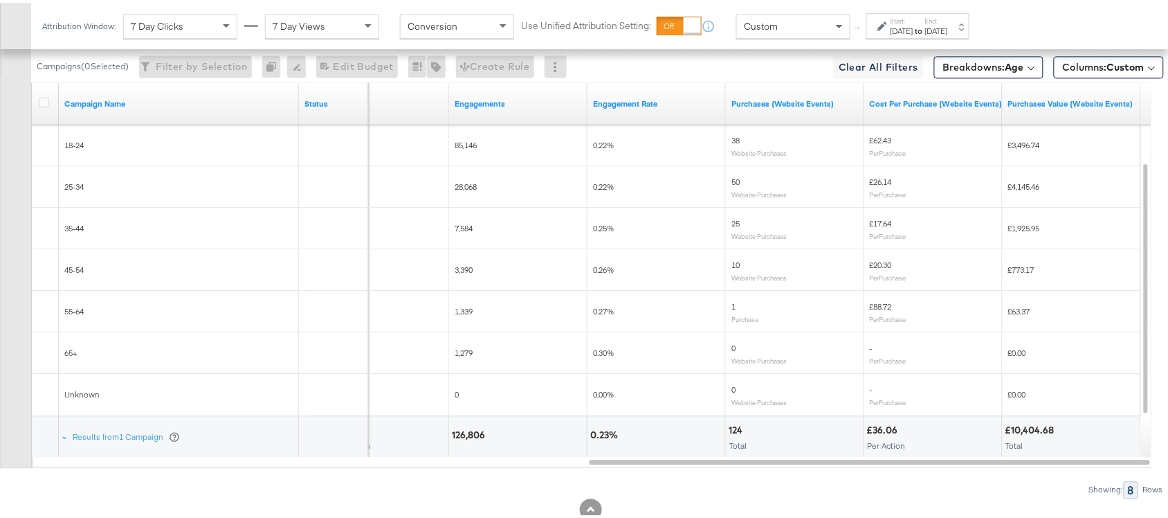
click at [880, 142] on span "£62.43" at bounding box center [881, 137] width 22 height 10
click at [881, 184] on span "£26.14" at bounding box center [881, 179] width 22 height 10
click at [876, 222] on span "£17.64" at bounding box center [881, 220] width 22 height 10
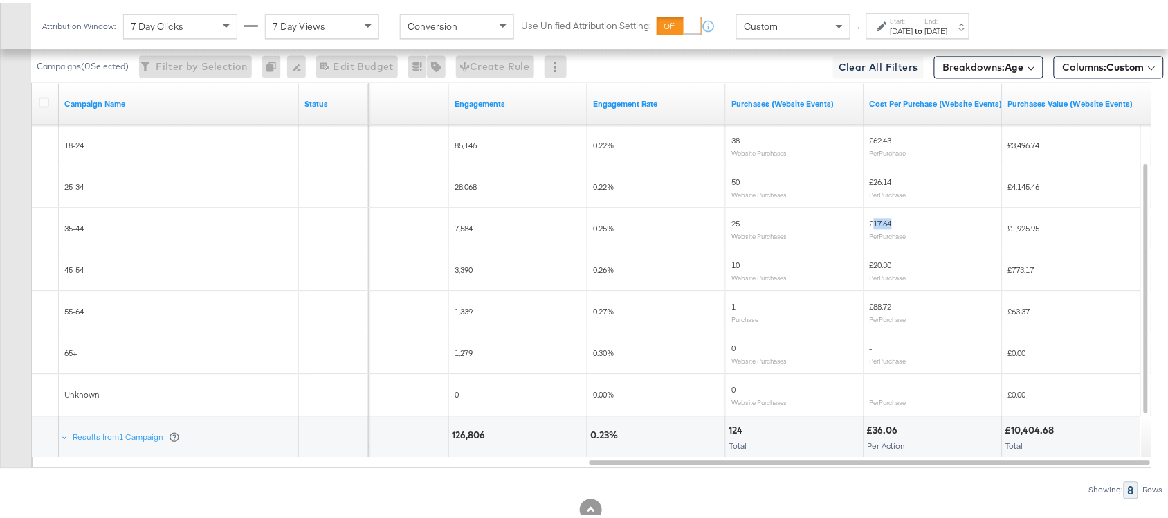
click at [876, 222] on span "£17.64" at bounding box center [881, 220] width 22 height 10
click at [877, 265] on span "£20.30" at bounding box center [881, 262] width 22 height 10
click at [876, 309] on span "£88.72" at bounding box center [881, 303] width 22 height 10
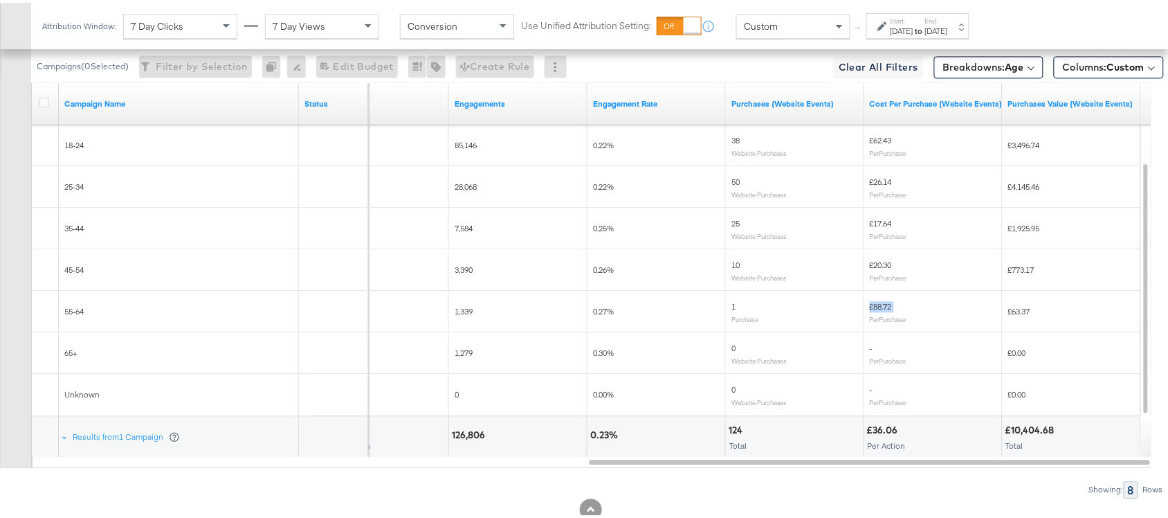
click at [876, 309] on span "£88.72" at bounding box center [881, 303] width 22 height 10
click at [1019, 142] on span "£3,496.74" at bounding box center [1024, 142] width 32 height 10
click at [1021, 184] on span "£4,145.46" at bounding box center [1024, 184] width 32 height 10
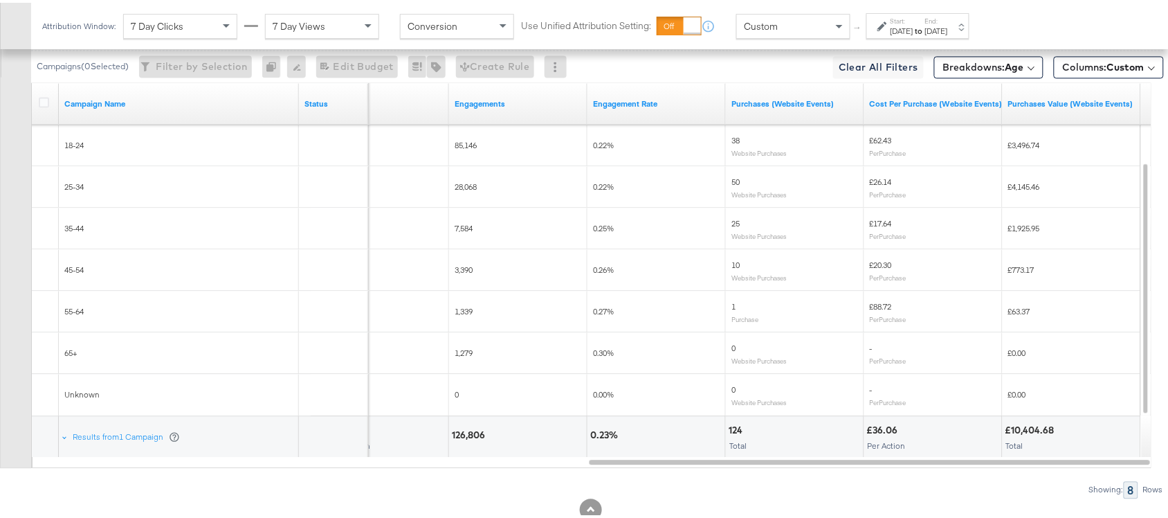
click at [1015, 229] on span "£1,925.95" at bounding box center [1024, 225] width 32 height 10
click at [1014, 270] on span "£773.17" at bounding box center [1021, 267] width 26 height 10
click at [1017, 314] on span "£63.37" at bounding box center [1019, 308] width 22 height 10
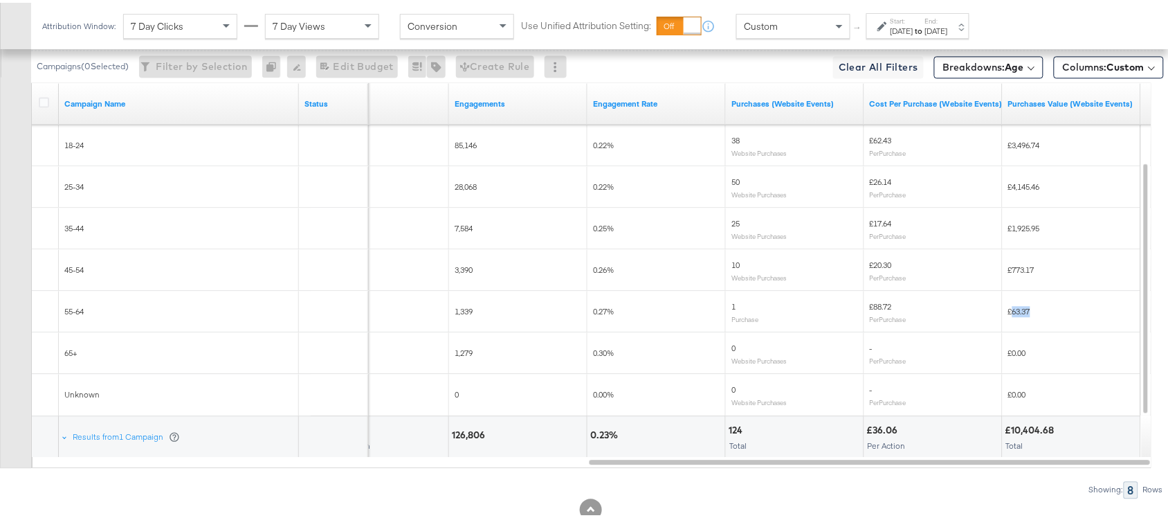
click at [1017, 314] on span "£63.37" at bounding box center [1019, 308] width 22 height 10
click at [1013, 351] on span "£0.00" at bounding box center [1017, 350] width 18 height 10
